Goal: Task Accomplishment & Management: Manage account settings

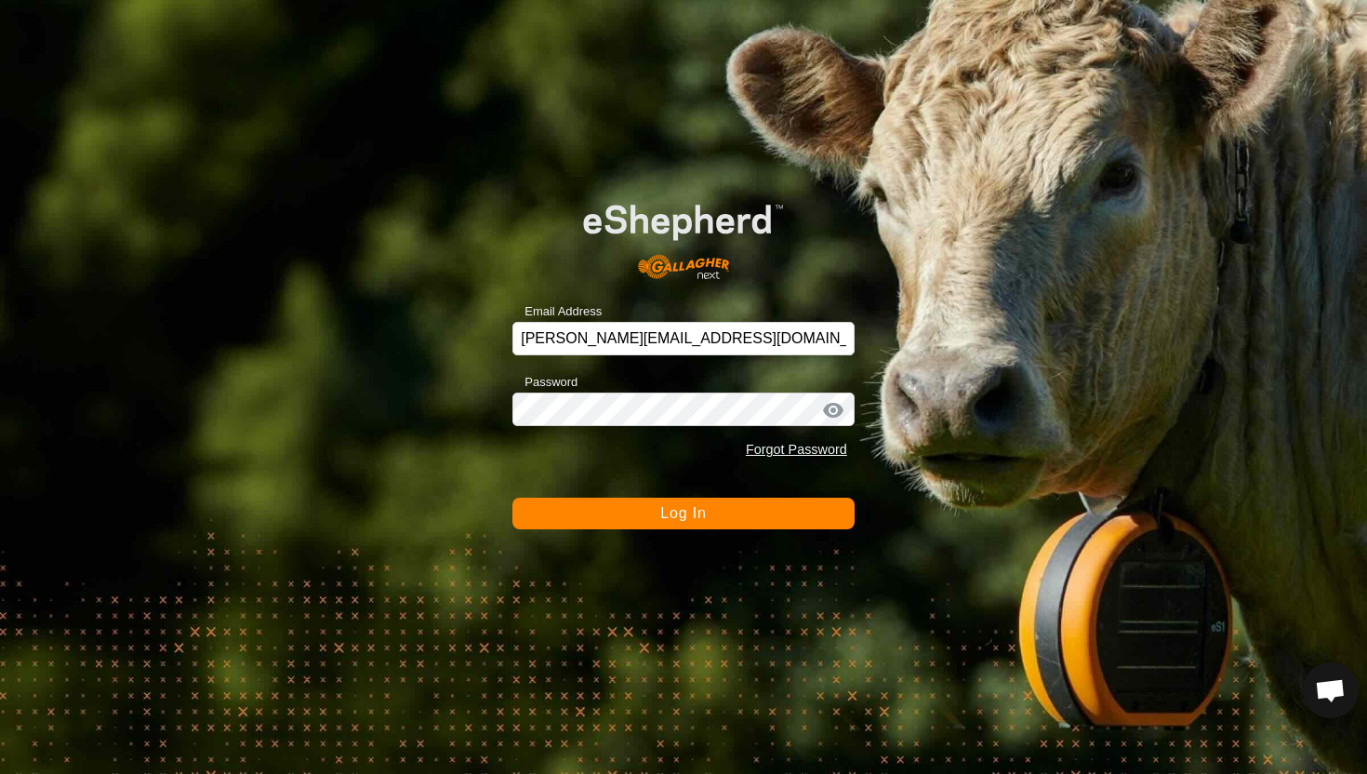
click at [651, 511] on button "Log In" at bounding box center [683, 514] width 342 height 32
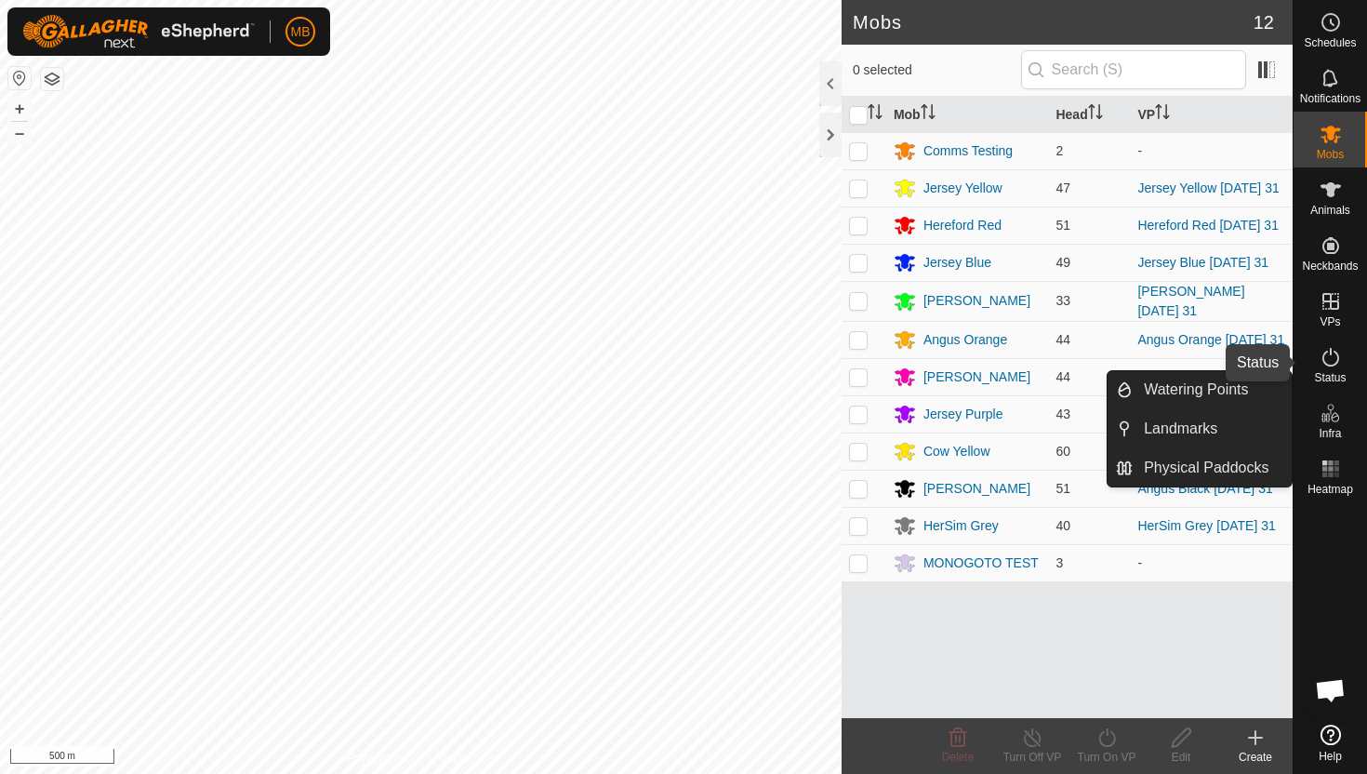
click at [1327, 352] on icon at bounding box center [1331, 357] width 22 height 22
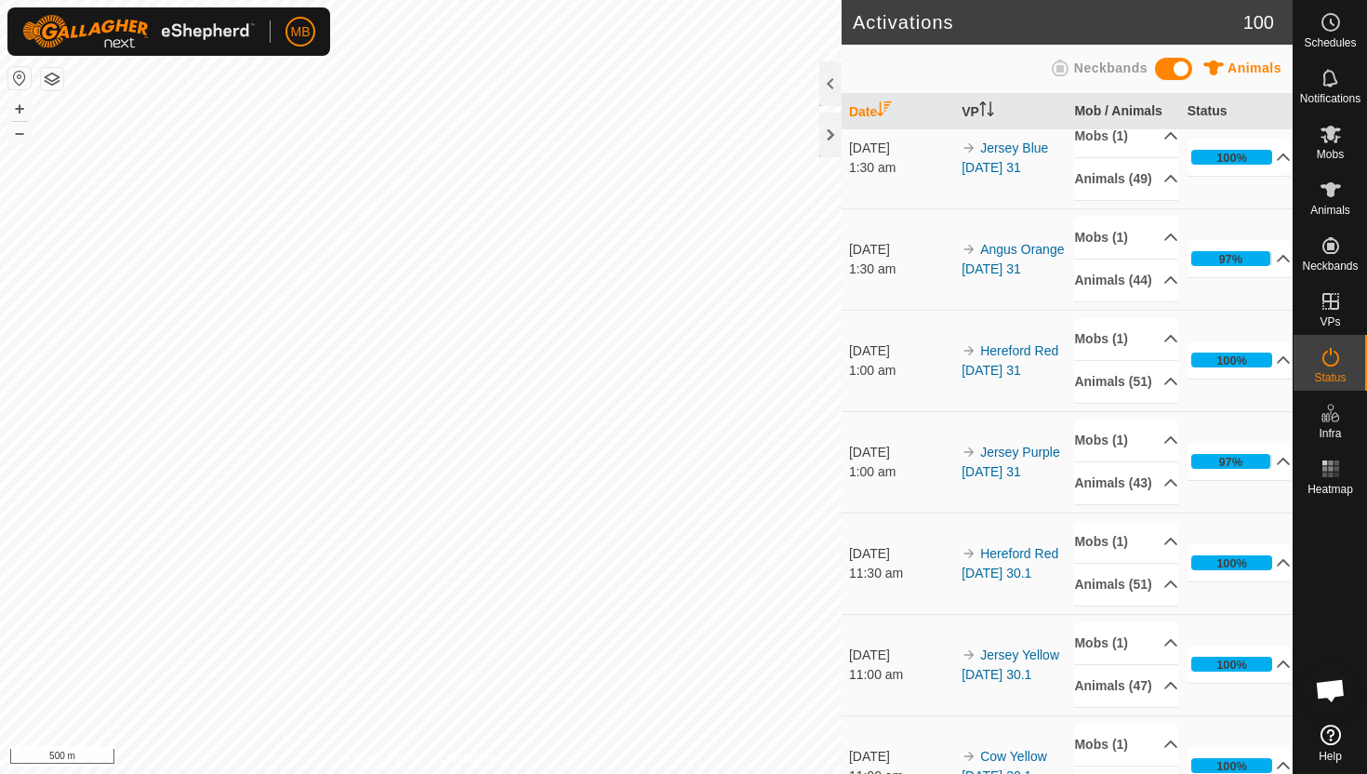
scroll to position [631, 0]
click at [1329, 38] on span "Schedules" at bounding box center [1330, 42] width 52 height 11
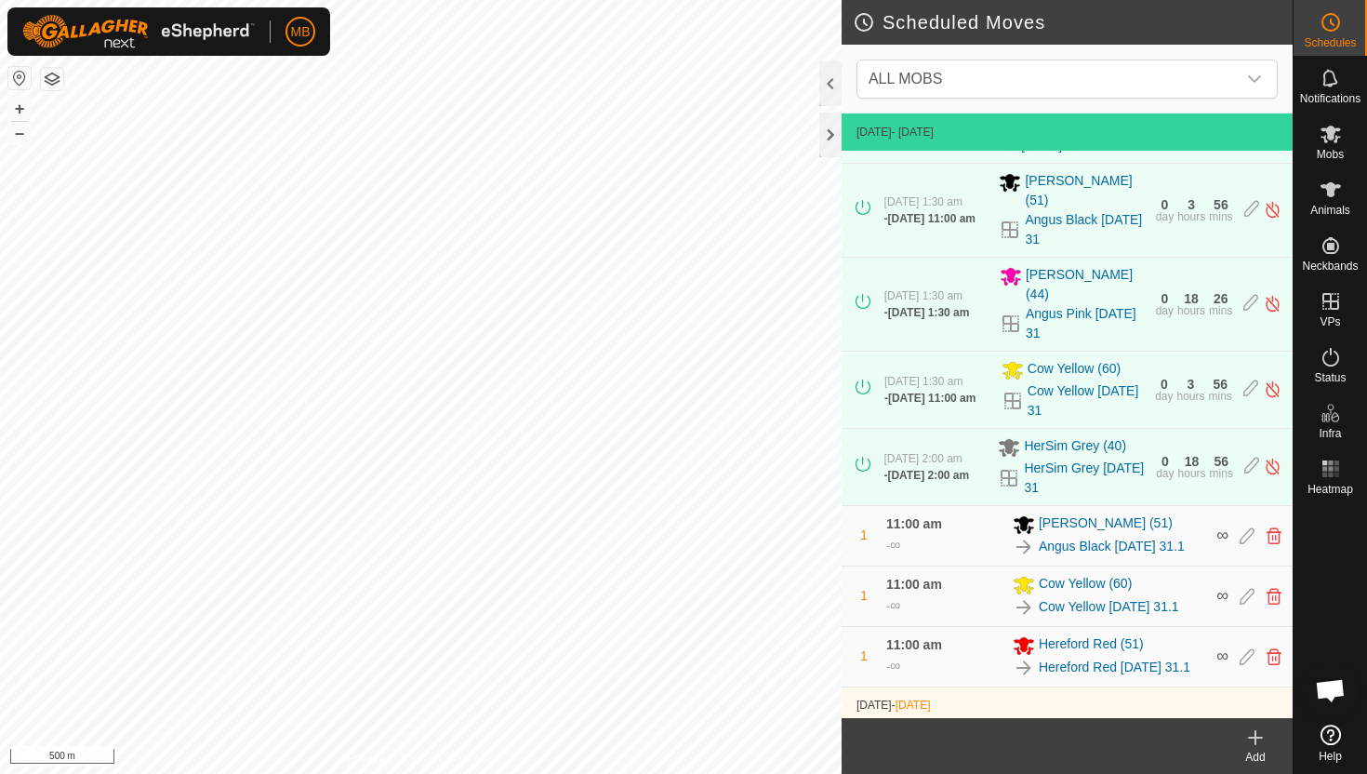
scroll to position [495, 0]
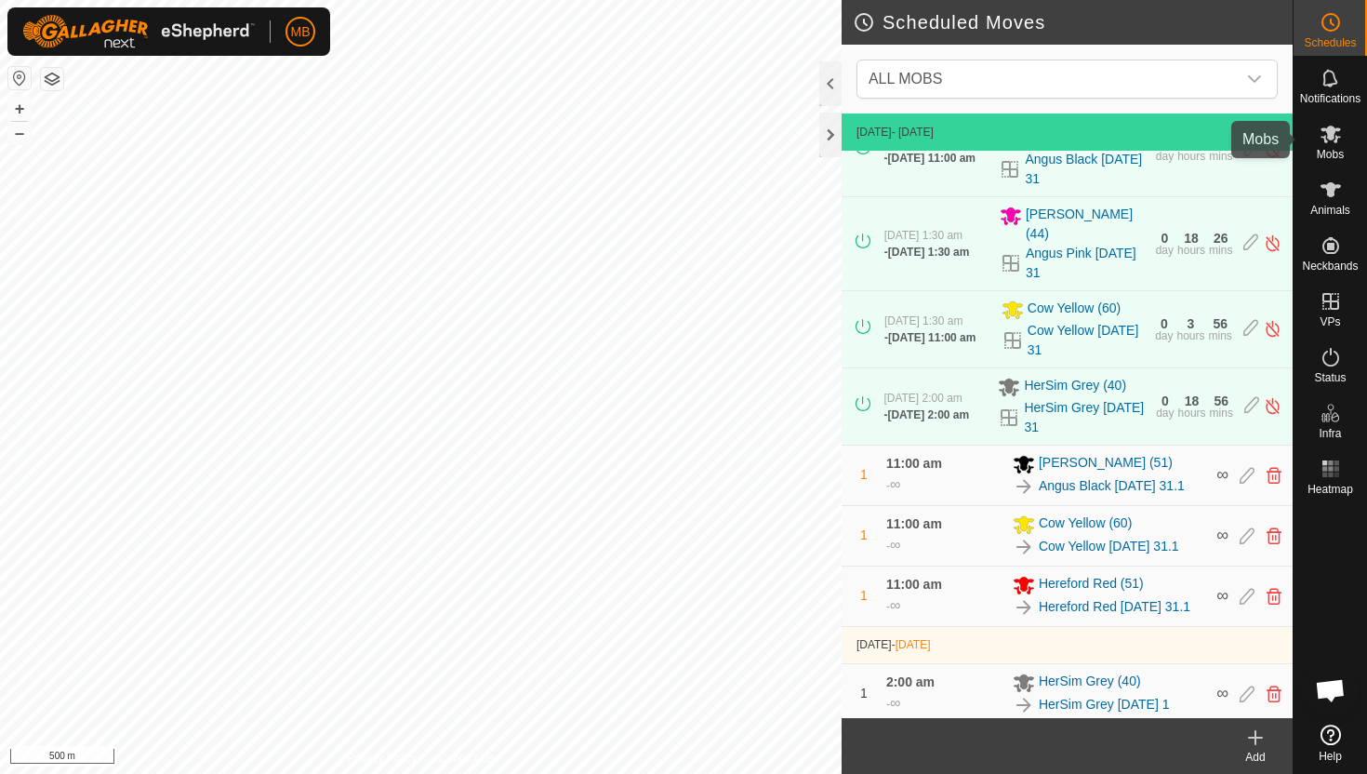
click at [1335, 132] on icon at bounding box center [1331, 134] width 22 height 22
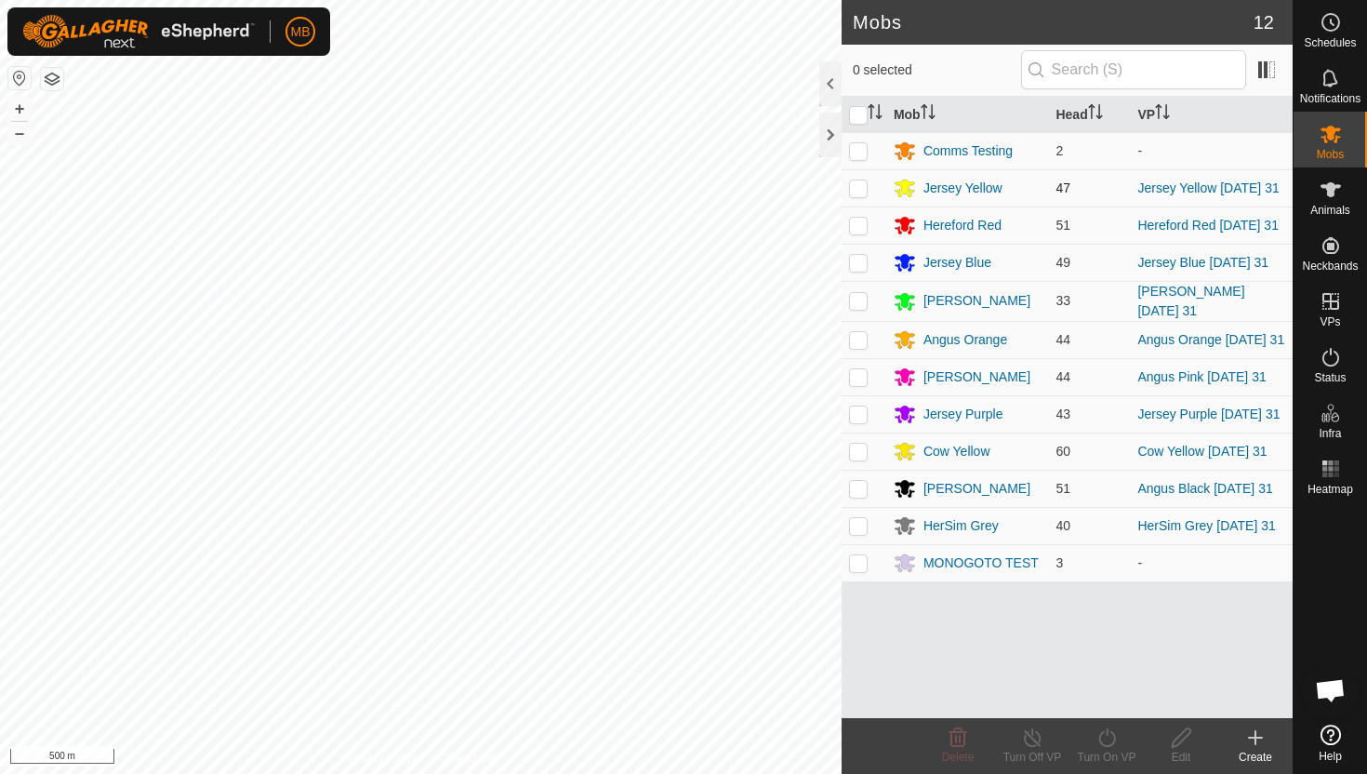
click at [859, 193] on p-checkbox at bounding box center [858, 187] width 19 height 15
checkbox input "true"
click at [1109, 737] on icon at bounding box center [1107, 737] width 23 height 22
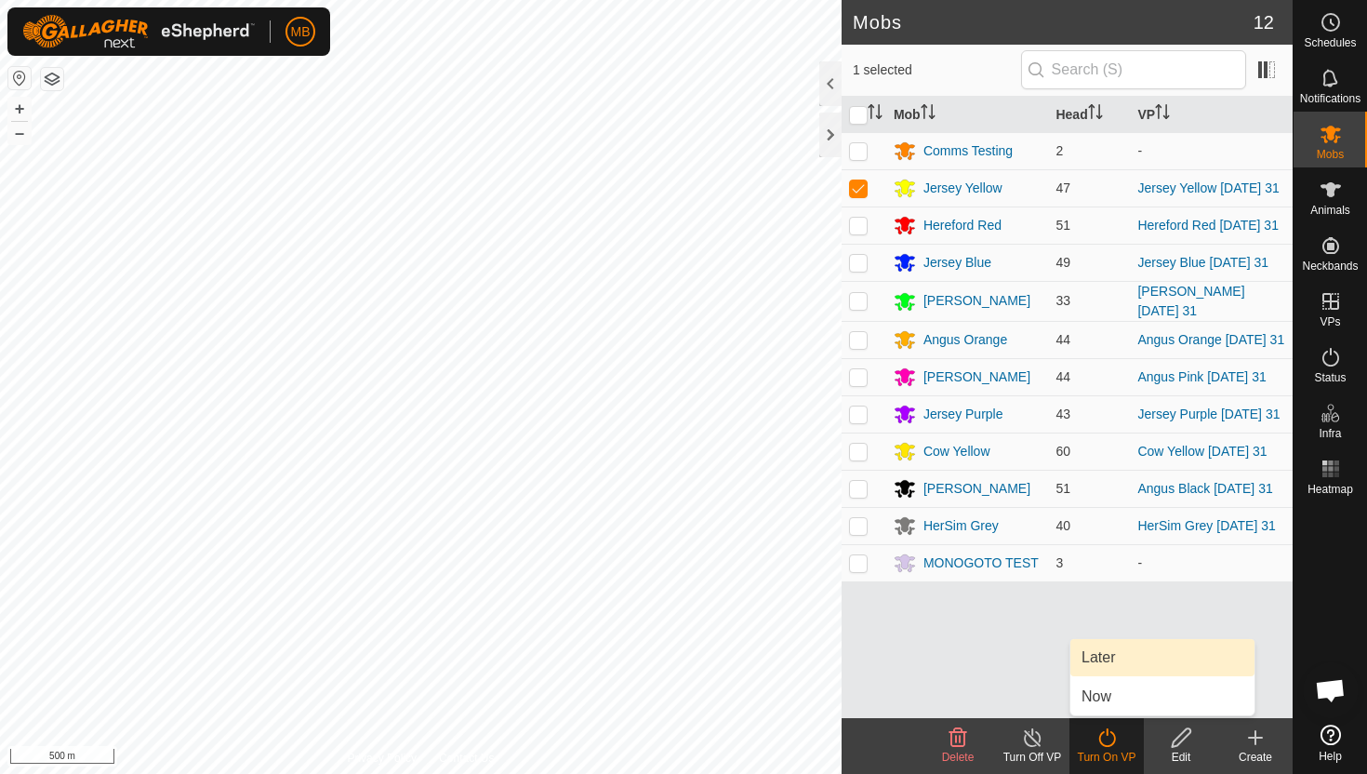
click at [1117, 657] on link "Later" at bounding box center [1162, 657] width 184 height 37
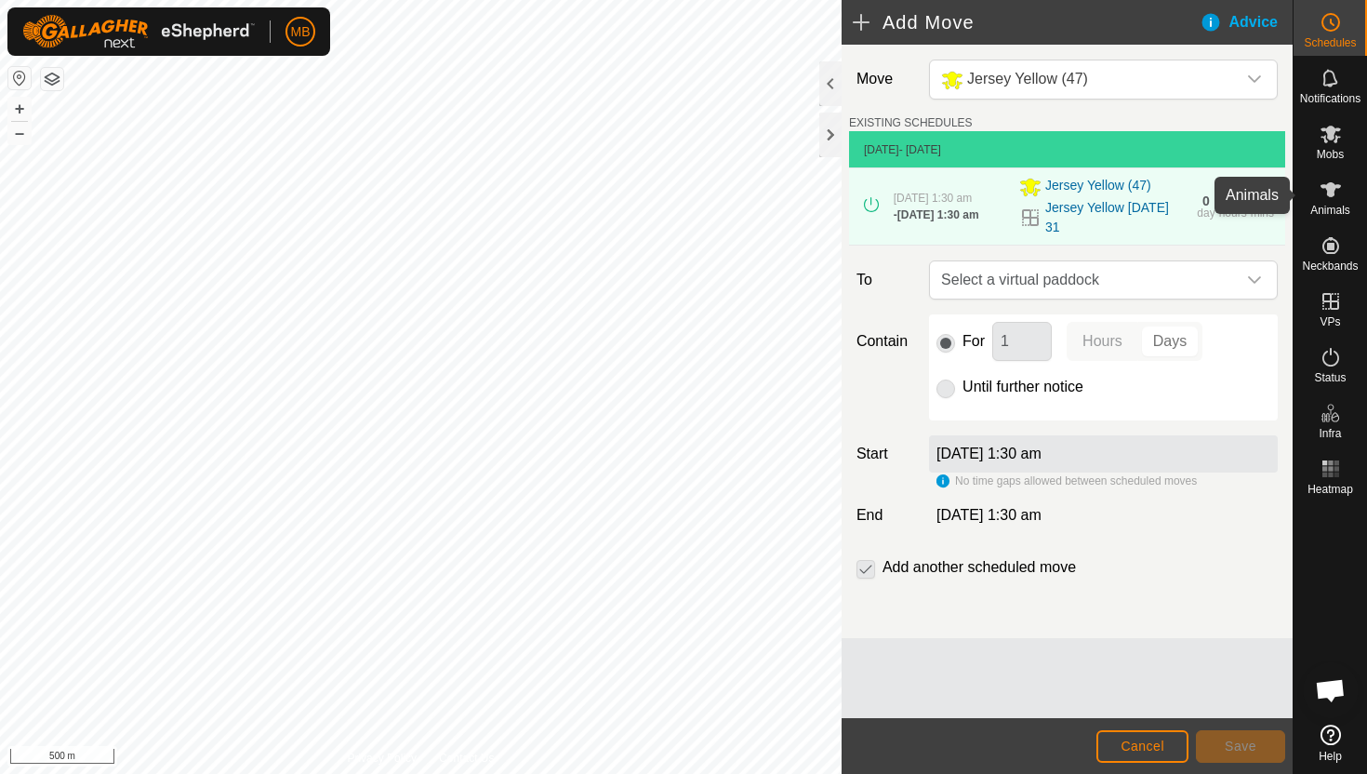
click at [1330, 193] on icon at bounding box center [1331, 189] width 20 height 15
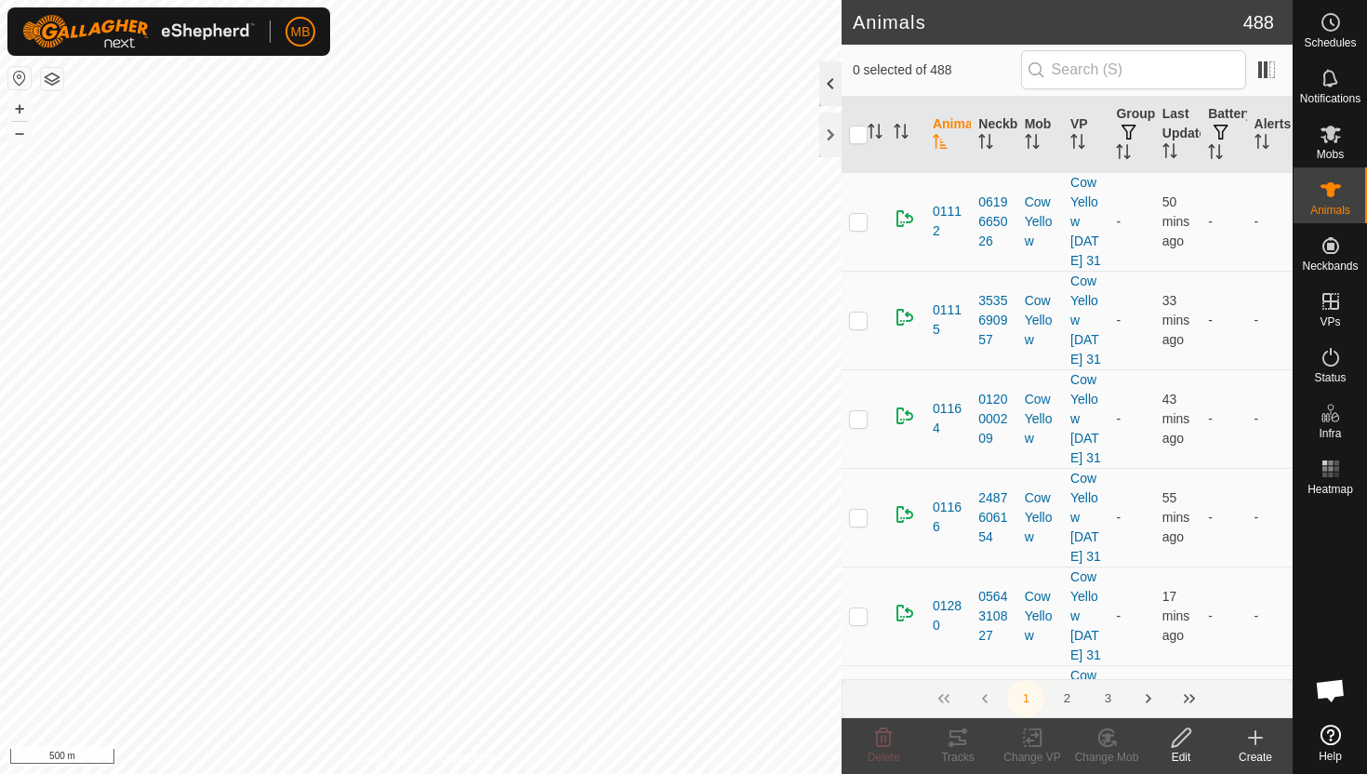
click at [834, 73] on div at bounding box center [830, 83] width 22 height 45
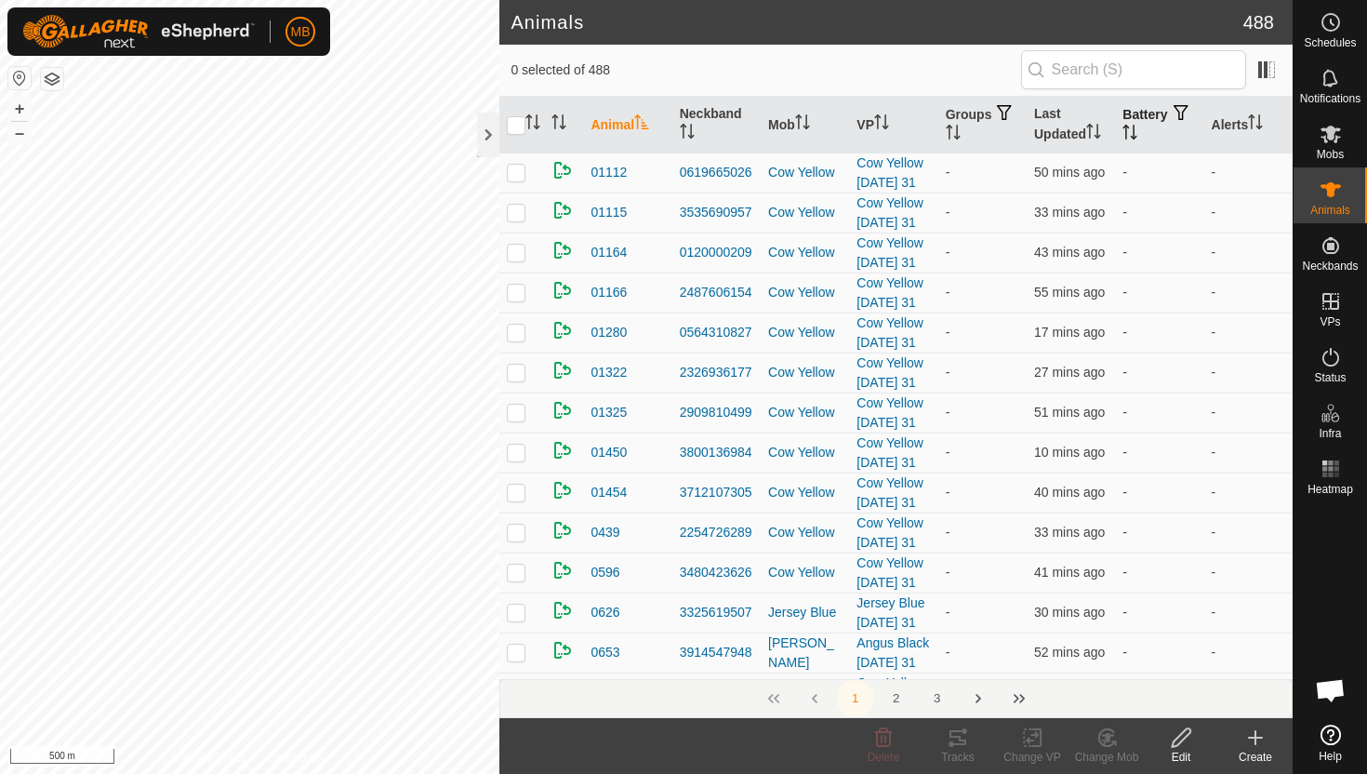
click at [1136, 128] on icon "Activate to sort" at bounding box center [1135, 132] width 2 height 15
click at [1137, 128] on icon "Activate to sort" at bounding box center [1129, 132] width 15 height 15
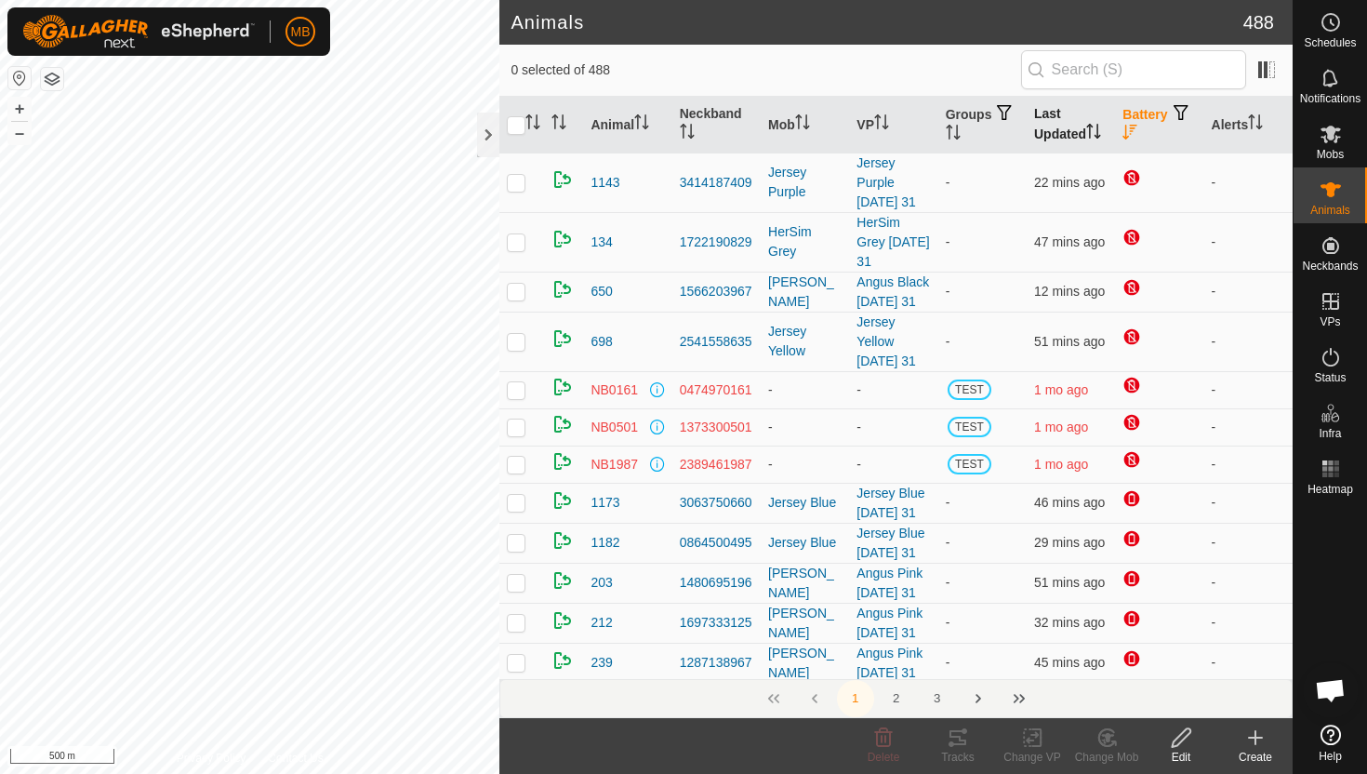
click at [1094, 128] on icon "Activate to sort" at bounding box center [1093, 131] width 15 height 15
